Goal: Task Accomplishment & Management: Use online tool/utility

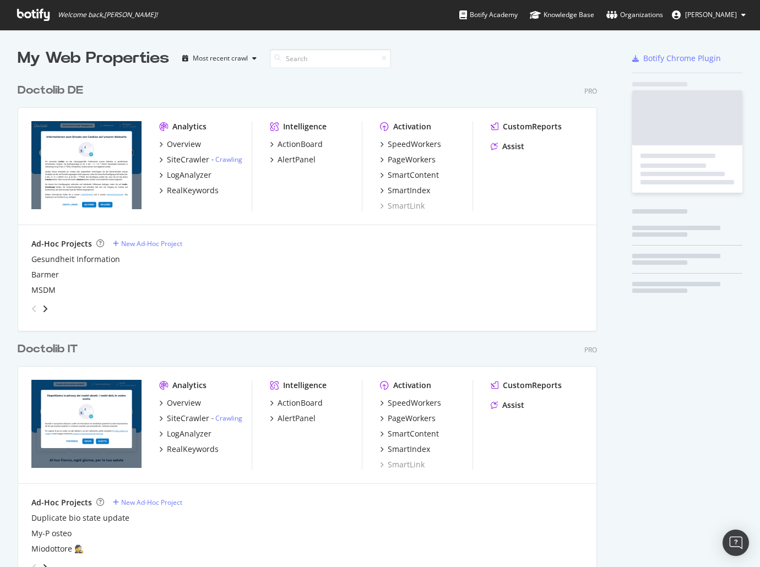
scroll to position [897, 588]
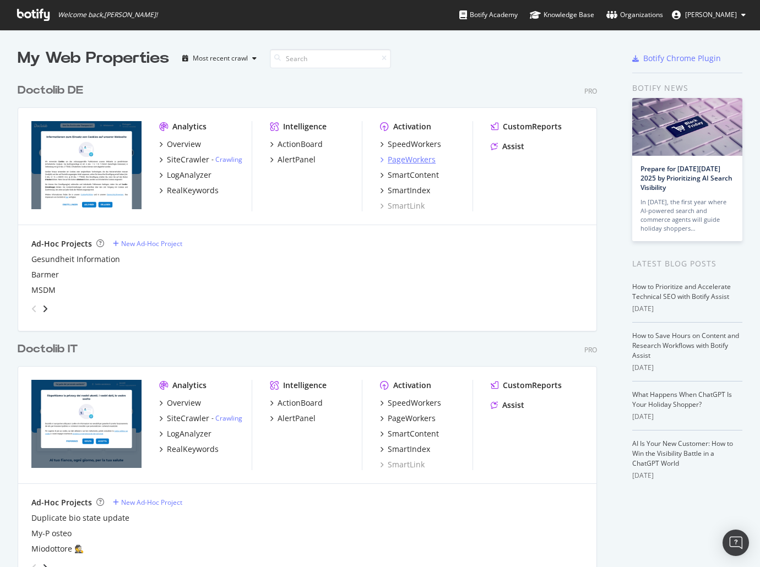
click at [417, 159] on div "PageWorkers" at bounding box center [412, 159] width 48 height 11
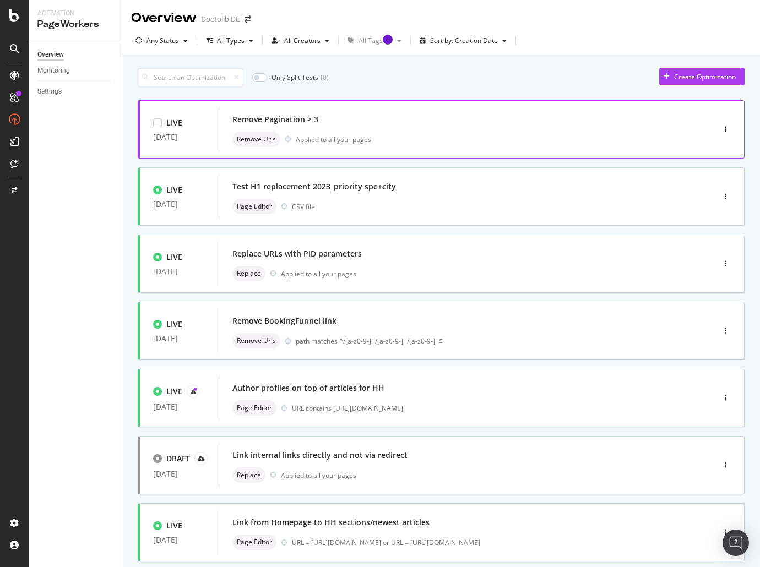
click at [292, 120] on div "Remove Pagination > 3" at bounding box center [275, 119] width 86 height 11
